Goal: Find specific page/section: Locate a particular part of the current website

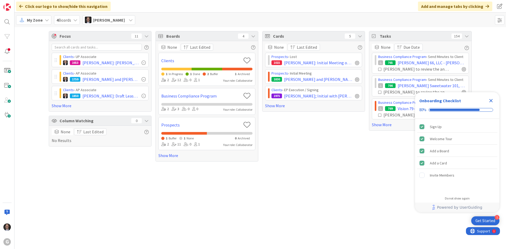
click at [37, 21] on span "My Zone" at bounding box center [35, 20] width 16 height 6
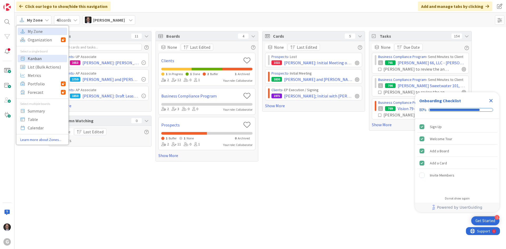
click at [36, 57] on span "Kanban" at bounding box center [47, 59] width 38 height 8
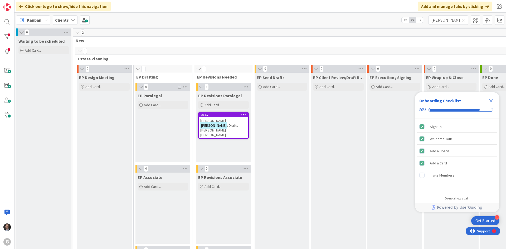
click at [464, 20] on icon at bounding box center [464, 20] width 4 height 5
click at [453, 18] on input "text" at bounding box center [449, 19] width 40 height 9
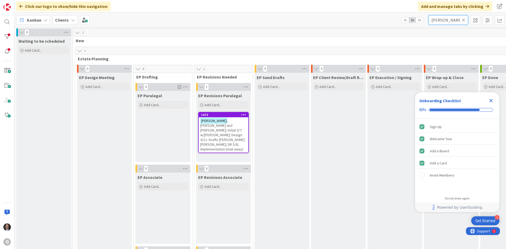
type input "[PERSON_NAME]"
click at [226, 129] on span ", [PERSON_NAME] and [PERSON_NAME]; Initial 3/7 w/[PERSON_NAME]: Design 4/11: Dr…" at bounding box center [222, 134] width 44 height 33
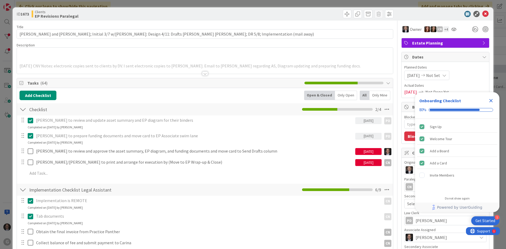
type textarea "x"
click at [202, 75] on div at bounding box center [205, 73] width 6 height 4
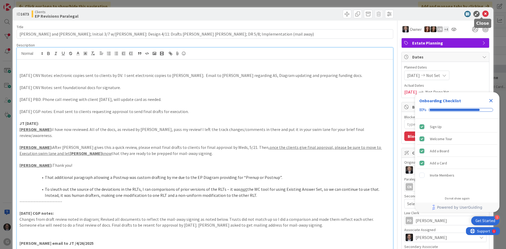
click at [482, 12] on icon at bounding box center [485, 14] width 6 height 6
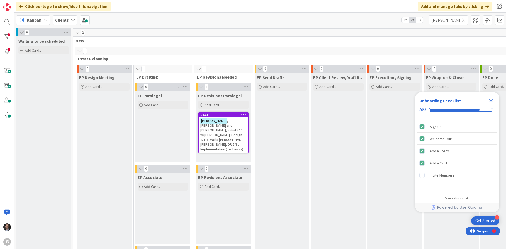
click at [464, 20] on icon at bounding box center [464, 20] width 4 height 5
click at [453, 21] on input "text" at bounding box center [449, 19] width 40 height 9
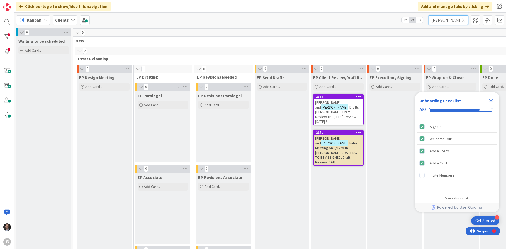
type input "[PERSON_NAME]"
click at [490, 100] on icon "Close Checklist" at bounding box center [490, 100] width 3 height 3
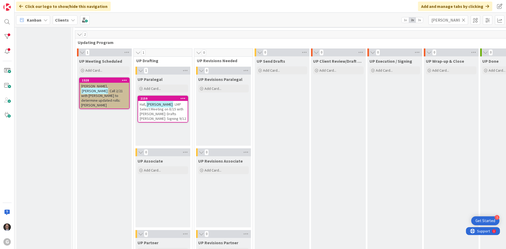
scroll to position [791, 0]
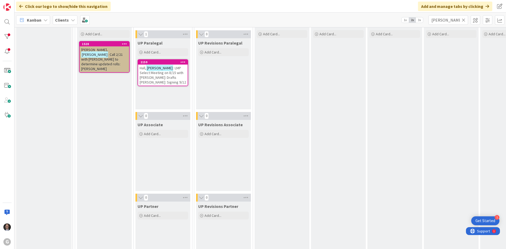
click at [172, 81] on div "[PERSON_NAME] : LMP Select Meeting on 8/15 with [PERSON_NAME]: Drafts [PERSON_N…" at bounding box center [163, 75] width 50 height 21
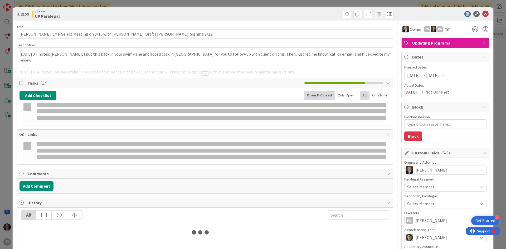
type textarea "x"
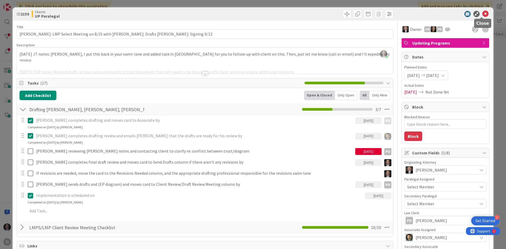
click at [482, 13] on icon at bounding box center [485, 14] width 6 height 6
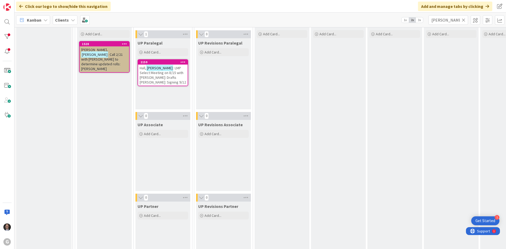
click at [464, 18] on icon at bounding box center [464, 20] width 4 height 5
click at [444, 20] on input "text" at bounding box center [449, 19] width 40 height 9
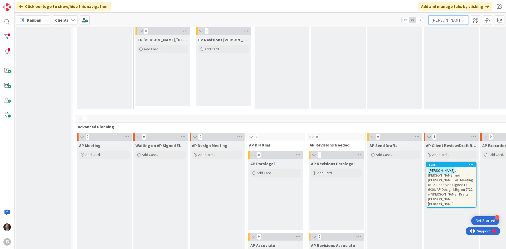
scroll to position [316, 0]
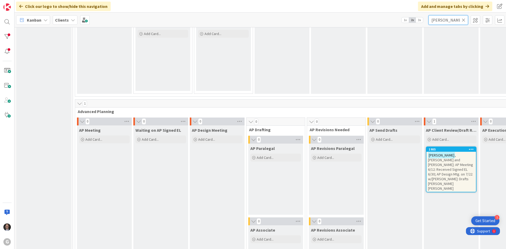
type input "[PERSON_NAME]"
click at [448, 166] on span ", [PERSON_NAME] and [PERSON_NAME]: AP Meeting 6/12: Received Signed EL 6/30; AP…" at bounding box center [450, 172] width 45 height 38
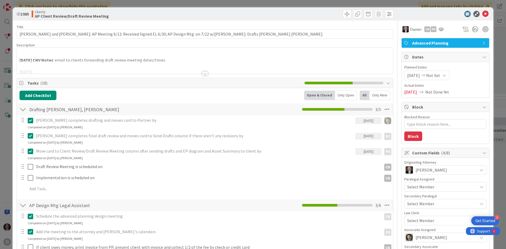
type textarea "x"
click at [483, 13] on icon at bounding box center [485, 14] width 6 height 6
